Goal: Task Accomplishment & Management: Use online tool/utility

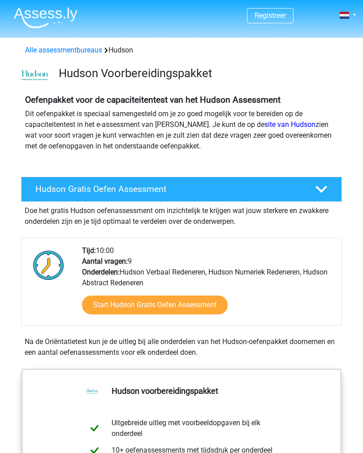
click at [113, 305] on link "Start Hudson Gratis Oefen Assessment" at bounding box center [155, 304] width 146 height 19
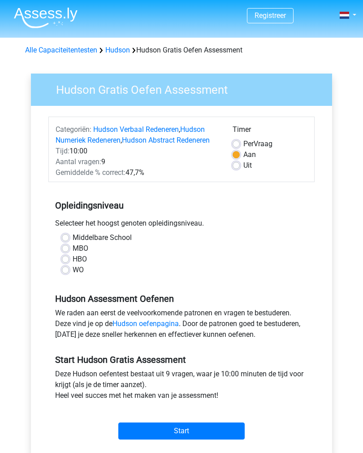
click at [73, 235] on label "Middelbare School" at bounding box center [102, 237] width 59 height 11
click at [65, 235] on input "Middelbare School" at bounding box center [65, 236] width 7 height 9
radio input "true"
click at [187, 429] on input "Start" at bounding box center [181, 430] width 126 height 17
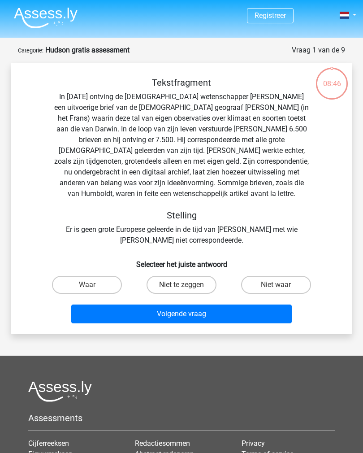
click at [90, 286] on input "Waar" at bounding box center [90, 288] width 6 height 6
radio input "true"
click at [195, 315] on button "Volgende vraag" at bounding box center [181, 313] width 221 height 19
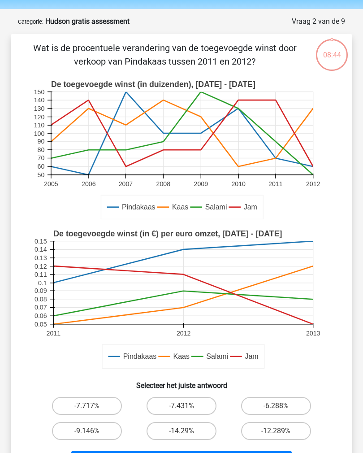
scroll to position [45, 0]
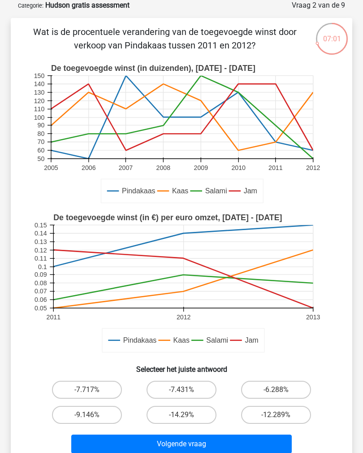
click at [99, 410] on label "-9.146%" at bounding box center [87, 414] width 70 height 18
click at [93, 414] on input "-9.146%" at bounding box center [90, 417] width 6 height 6
radio input "true"
click at [211, 439] on button "Volgende vraag" at bounding box center [181, 443] width 221 height 19
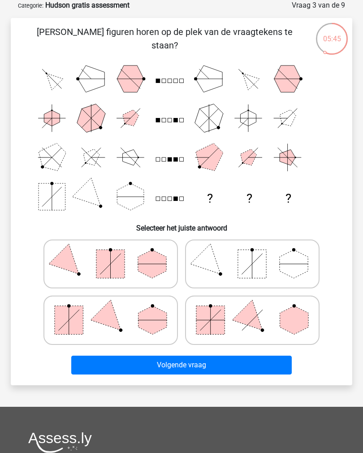
click at [235, 323] on icon at bounding box center [252, 320] width 125 height 42
click at [252, 310] on input "radio" at bounding box center [255, 307] width 6 height 6
radio input "true"
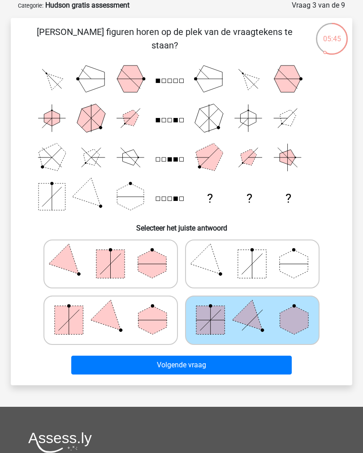
click at [214, 365] on button "Volgende vraag" at bounding box center [181, 364] width 221 height 19
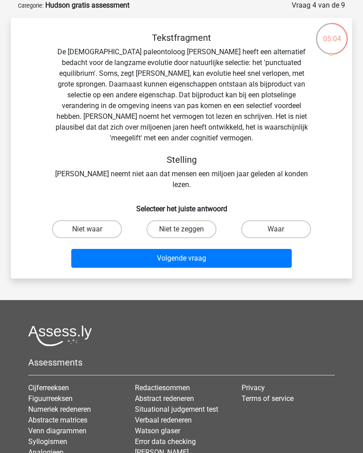
click at [199, 221] on label "Niet te zeggen" at bounding box center [182, 229] width 70 height 18
click at [187, 229] on input "Niet te zeggen" at bounding box center [184, 232] width 6 height 6
radio input "true"
click at [188, 249] on button "Volgende vraag" at bounding box center [181, 258] width 221 height 19
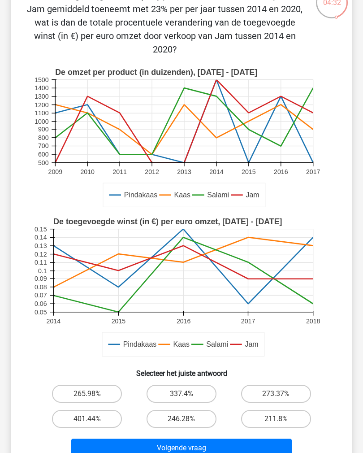
scroll to position [81, 0]
click at [75, 384] on label "265.98%" at bounding box center [87, 393] width 70 height 18
click at [87, 393] on input "265.98%" at bounding box center [90, 396] width 6 height 6
radio input "true"
click at [127, 441] on button "Volgende vraag" at bounding box center [181, 447] width 221 height 19
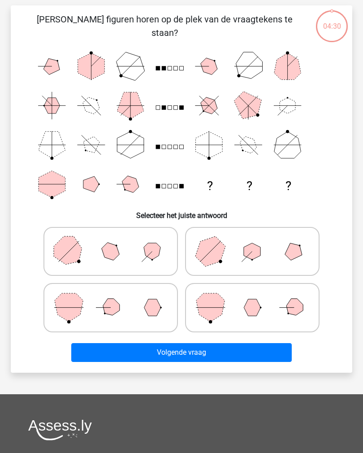
scroll to position [45, 0]
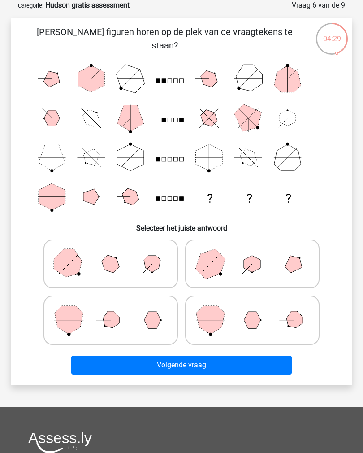
click at [114, 369] on button "Volgende vraag" at bounding box center [181, 364] width 221 height 19
click at [114, 357] on button "Volgende vraag" at bounding box center [181, 364] width 221 height 19
click at [104, 271] on icon at bounding box center [110, 264] width 125 height 42
click at [111, 254] on input "radio" at bounding box center [114, 251] width 6 height 6
radio input "true"
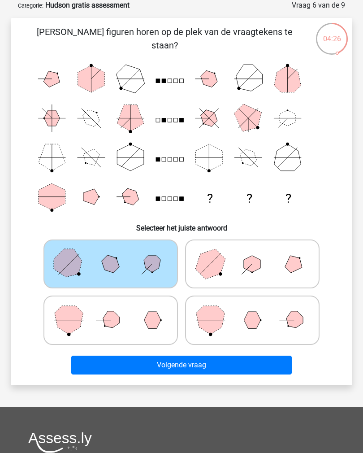
click at [122, 367] on button "Volgende vraag" at bounding box center [181, 364] width 221 height 19
click at [150, 364] on button "Volgende vraag" at bounding box center [181, 364] width 221 height 19
click at [132, 266] on icon at bounding box center [110, 264] width 125 height 42
click at [116, 254] on input "radio" at bounding box center [114, 251] width 6 height 6
click at [183, 366] on button "Volgende vraag" at bounding box center [181, 364] width 221 height 19
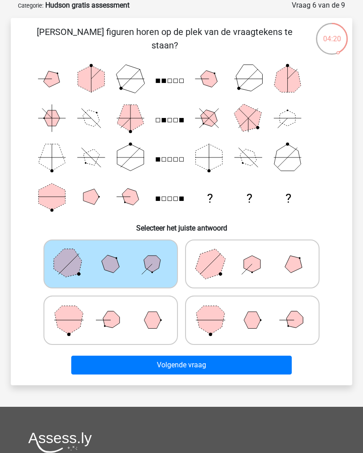
click at [115, 262] on polygon at bounding box center [111, 264] width 24 height 24
click at [115, 254] on input "radio" at bounding box center [114, 251] width 6 height 6
click at [259, 274] on icon at bounding box center [252, 264] width 125 height 42
click at [258, 254] on input "radio" at bounding box center [255, 251] width 6 height 6
radio input "true"
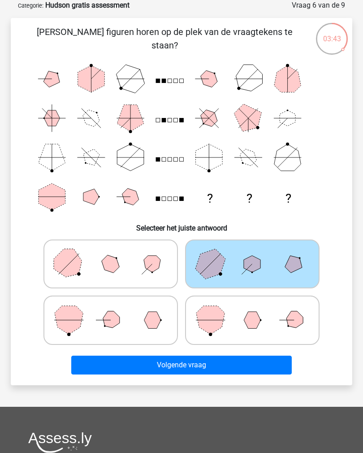
click at [254, 326] on polygon at bounding box center [252, 319] width 17 height 17
click at [254, 310] on input "radio" at bounding box center [255, 307] width 6 height 6
radio input "true"
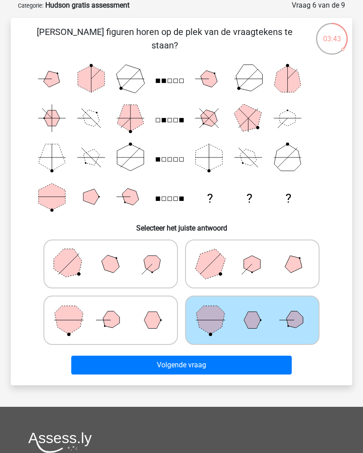
click at [211, 364] on button "Volgende vraag" at bounding box center [181, 364] width 221 height 19
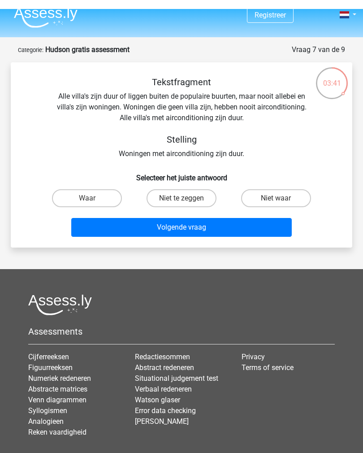
scroll to position [0, 0]
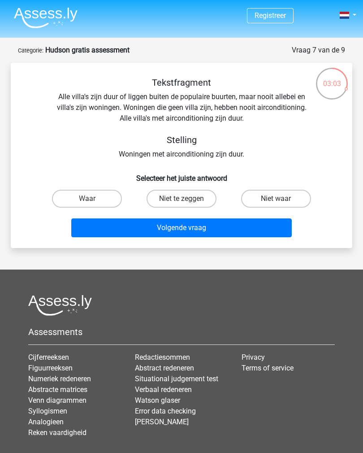
click at [107, 200] on label "Waar" at bounding box center [87, 199] width 70 height 18
click at [93, 200] on input "Waar" at bounding box center [90, 201] width 6 height 6
radio input "true"
click at [188, 231] on button "Volgende vraag" at bounding box center [181, 227] width 221 height 19
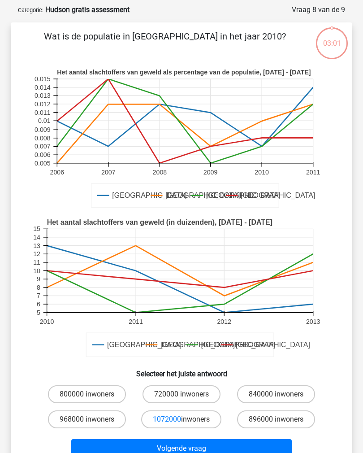
scroll to position [45, 0]
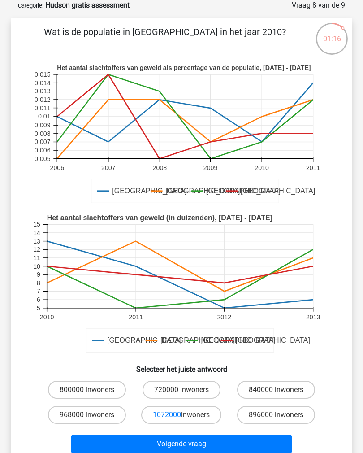
click at [195, 389] on label "720000 inwoners" at bounding box center [181, 389] width 78 height 18
click at [187, 389] on input "720000 inwoners" at bounding box center [184, 392] width 6 height 6
radio input "true"
click at [241, 447] on button "Volgende vraag" at bounding box center [181, 443] width 221 height 19
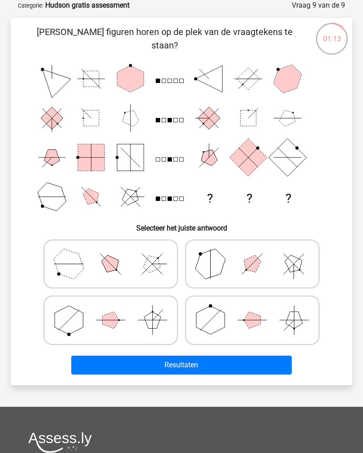
click at [224, 328] on icon at bounding box center [252, 320] width 125 height 42
click at [252, 310] on input "radio" at bounding box center [255, 307] width 6 height 6
radio input "true"
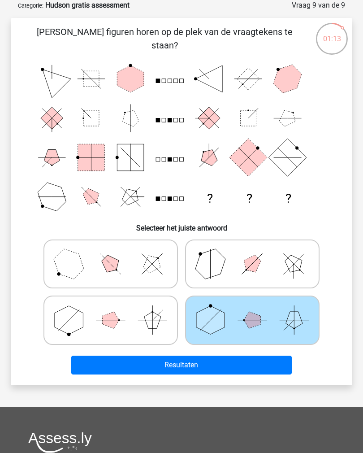
click at [211, 358] on button "Resultaten" at bounding box center [181, 364] width 221 height 19
